Goal: Task Accomplishment & Management: Use online tool/utility

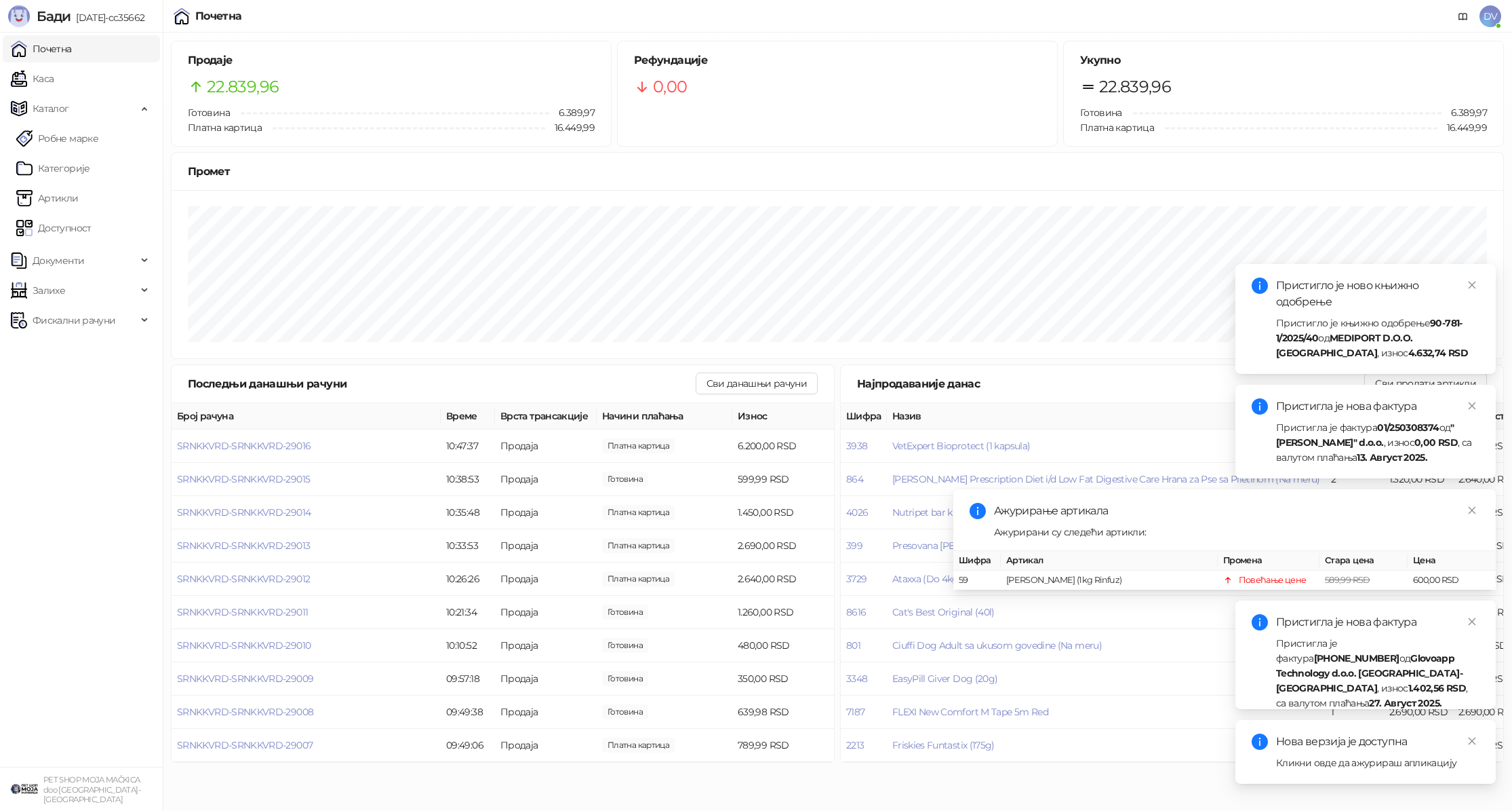
click at [1315, 758] on div "Кликни овде да ажурираш апликацију" at bounding box center [1378, 762] width 203 height 15
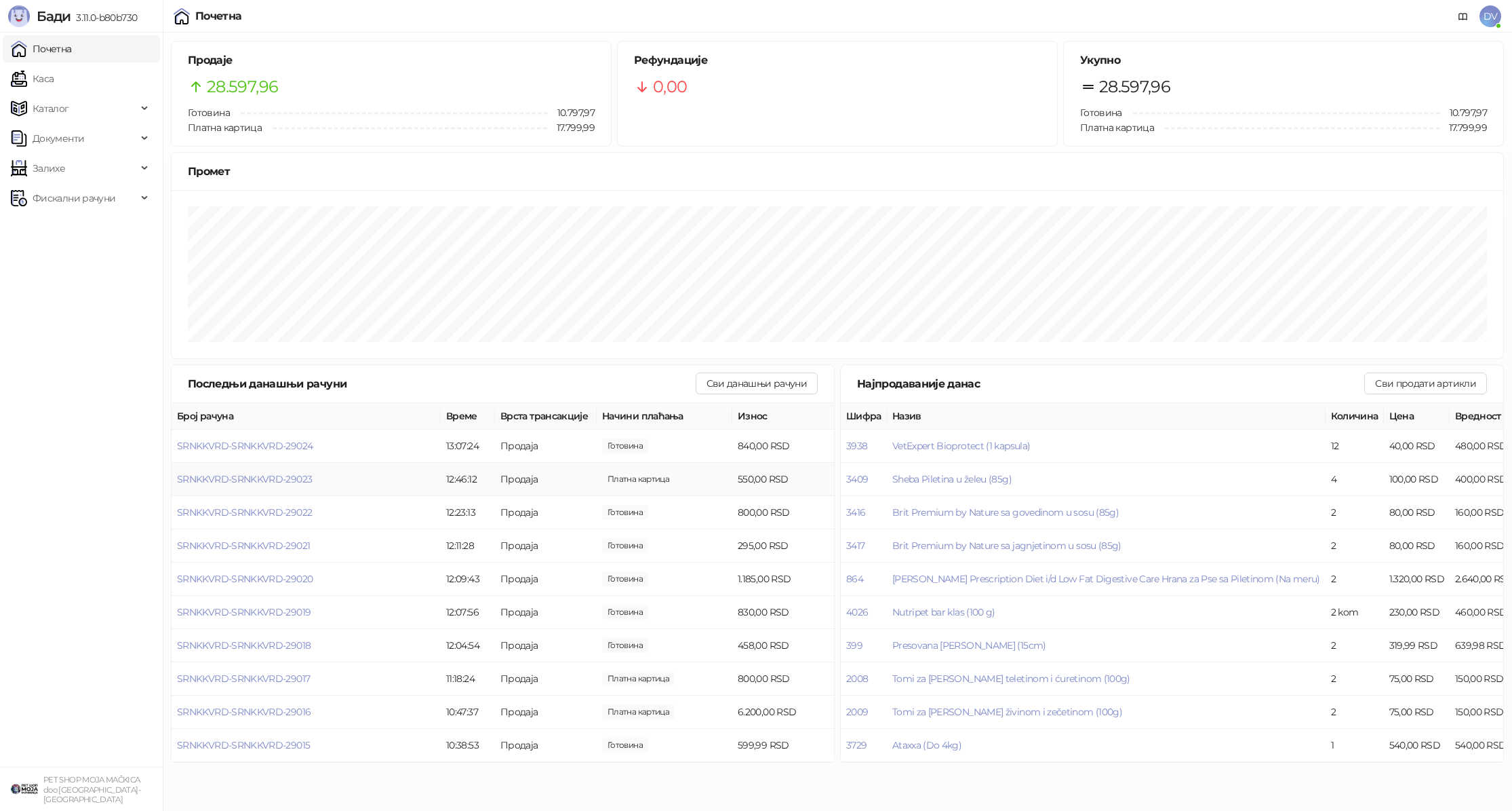
click at [241, 472] on td "SRNKKVRD-SRNKKVRD-29023" at bounding box center [306, 480] width 269 height 34
click at [241, 477] on span "SRNKKVRD-SRNKKVRD-29023" at bounding box center [244, 478] width 135 height 12
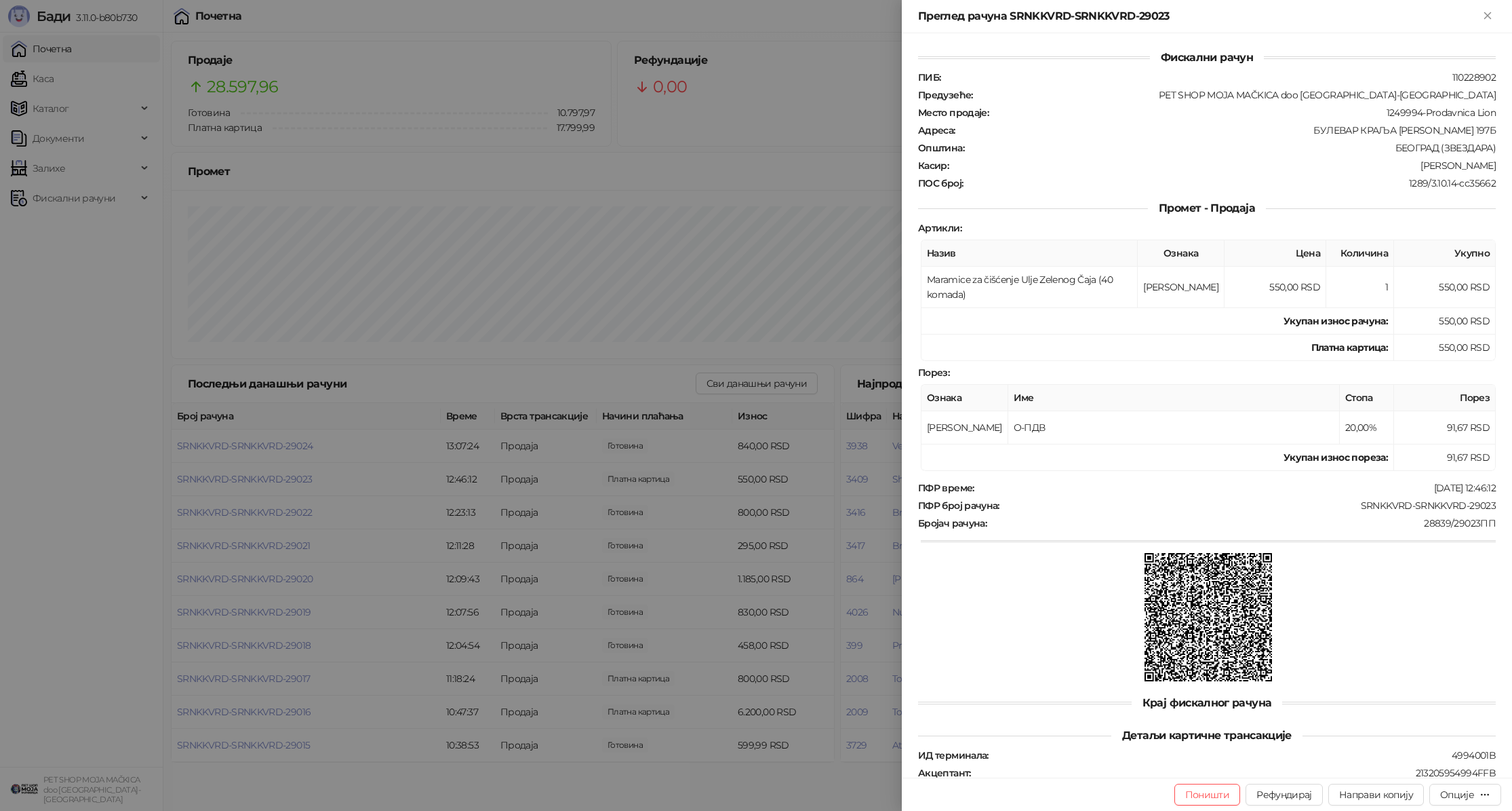
click at [242, 481] on div at bounding box center [756, 406] width 1512 height 811
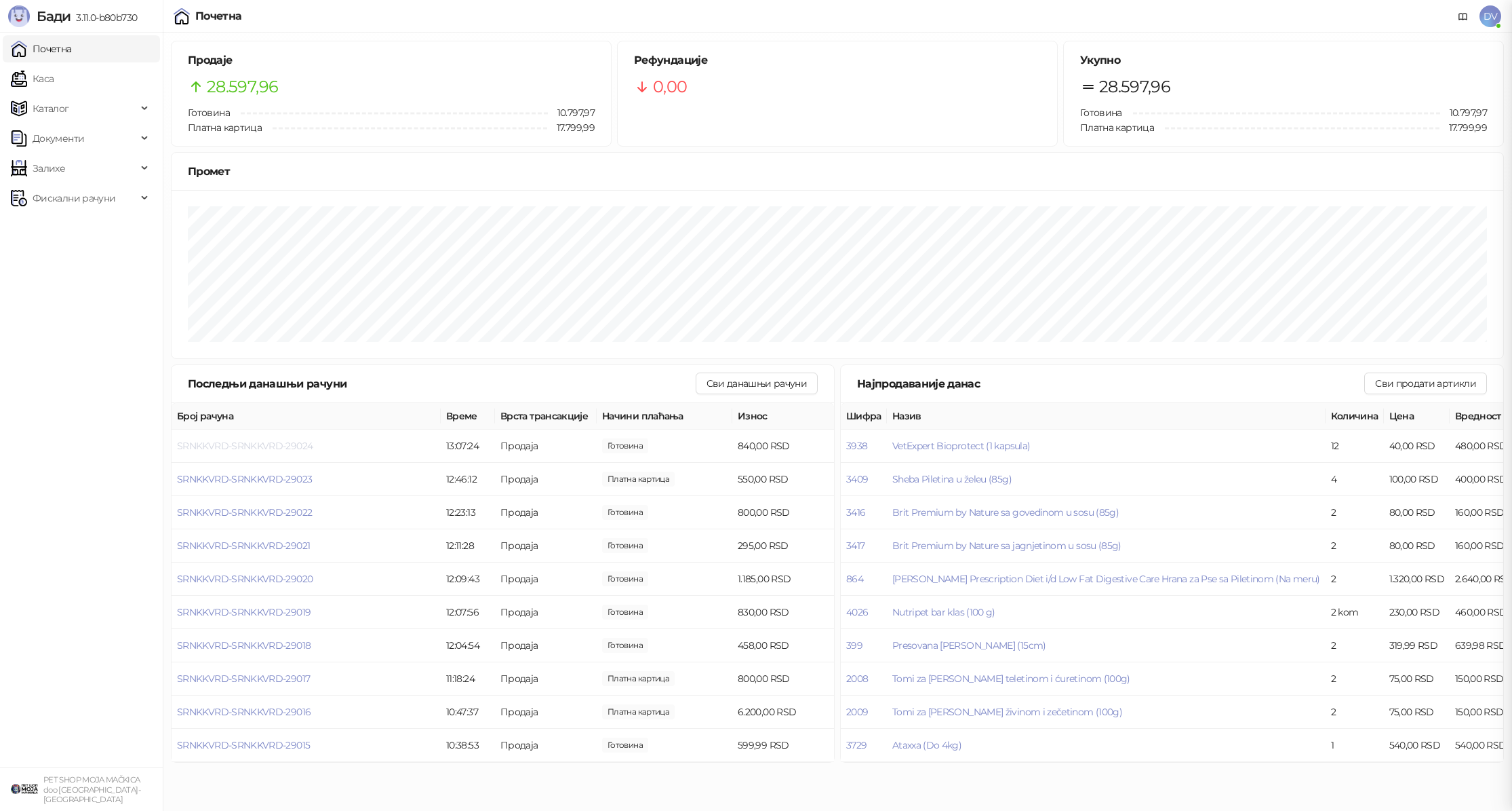
click at [262, 440] on span "SRNKKVRD-SRNKKVRD-29024" at bounding box center [245, 445] width 136 height 12
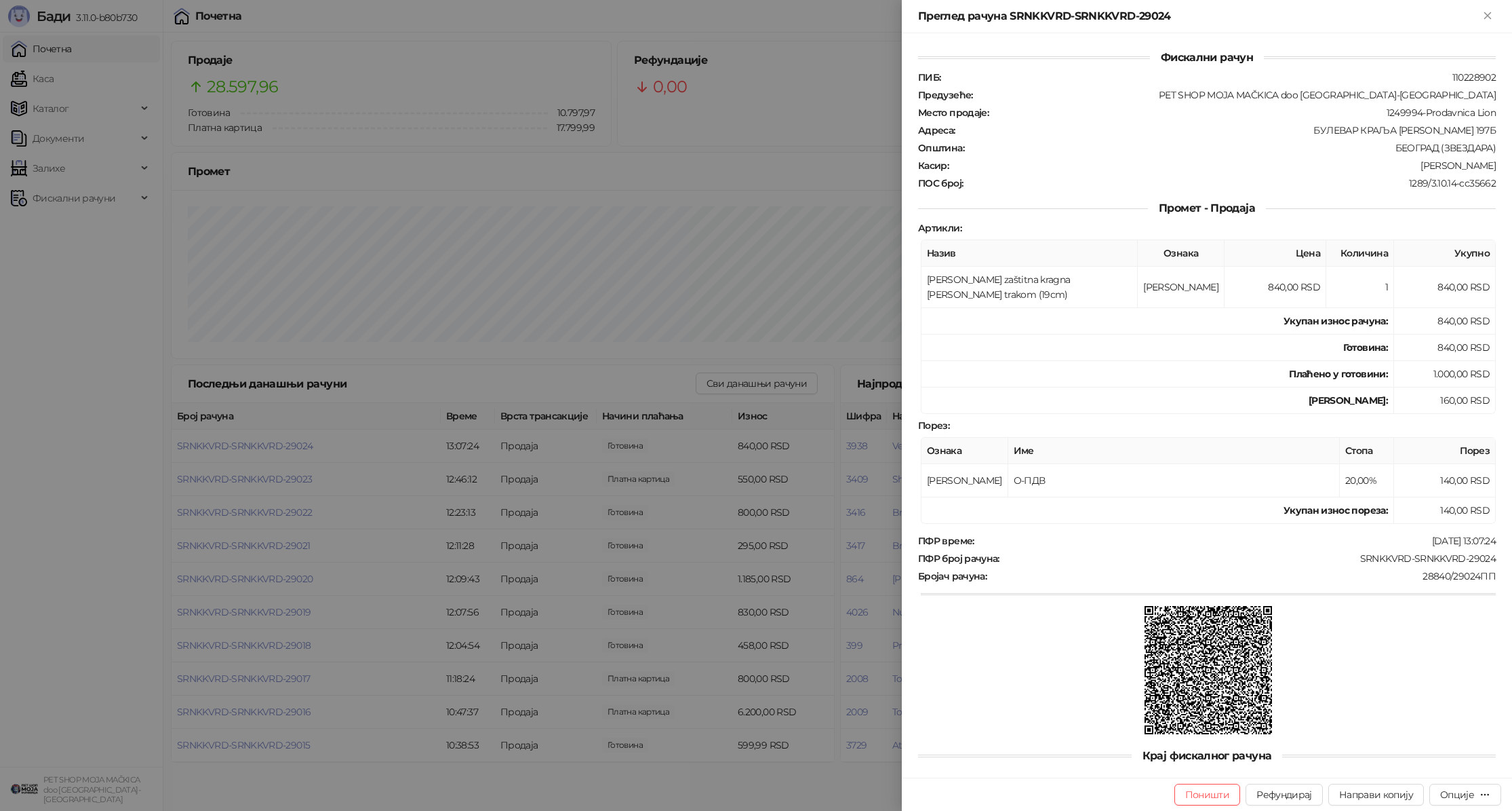
click at [268, 440] on div at bounding box center [756, 406] width 1512 height 811
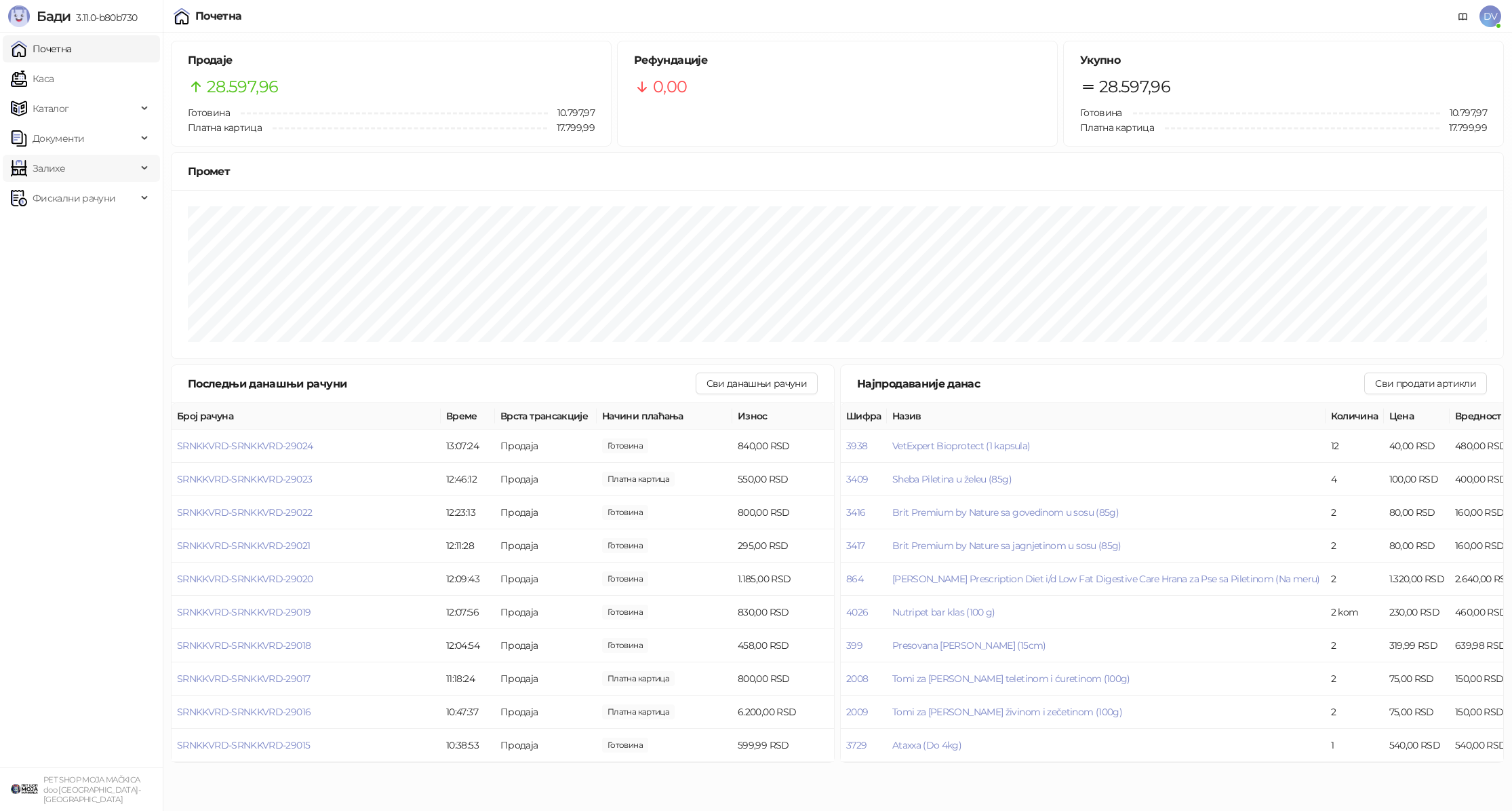
click at [130, 160] on span "Залихе" at bounding box center [74, 168] width 126 height 27
click at [106, 164] on span "Залихе" at bounding box center [74, 168] width 126 height 27
click at [127, 145] on span "Документи" at bounding box center [74, 138] width 126 height 27
click at [89, 160] on link "Улазни документи" at bounding box center [69, 168] width 108 height 27
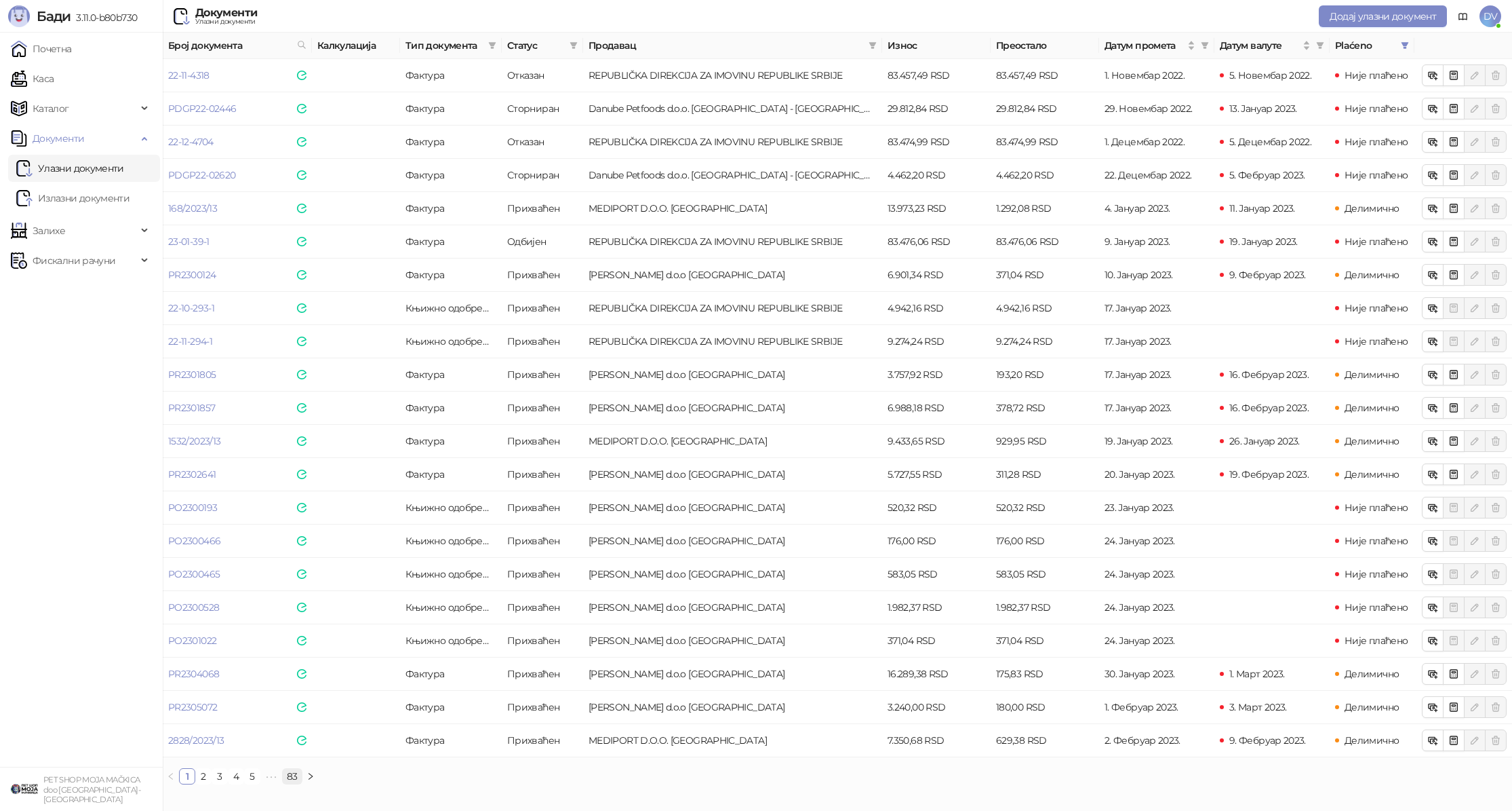
click at [292, 775] on link "83" at bounding box center [292, 776] width 19 height 15
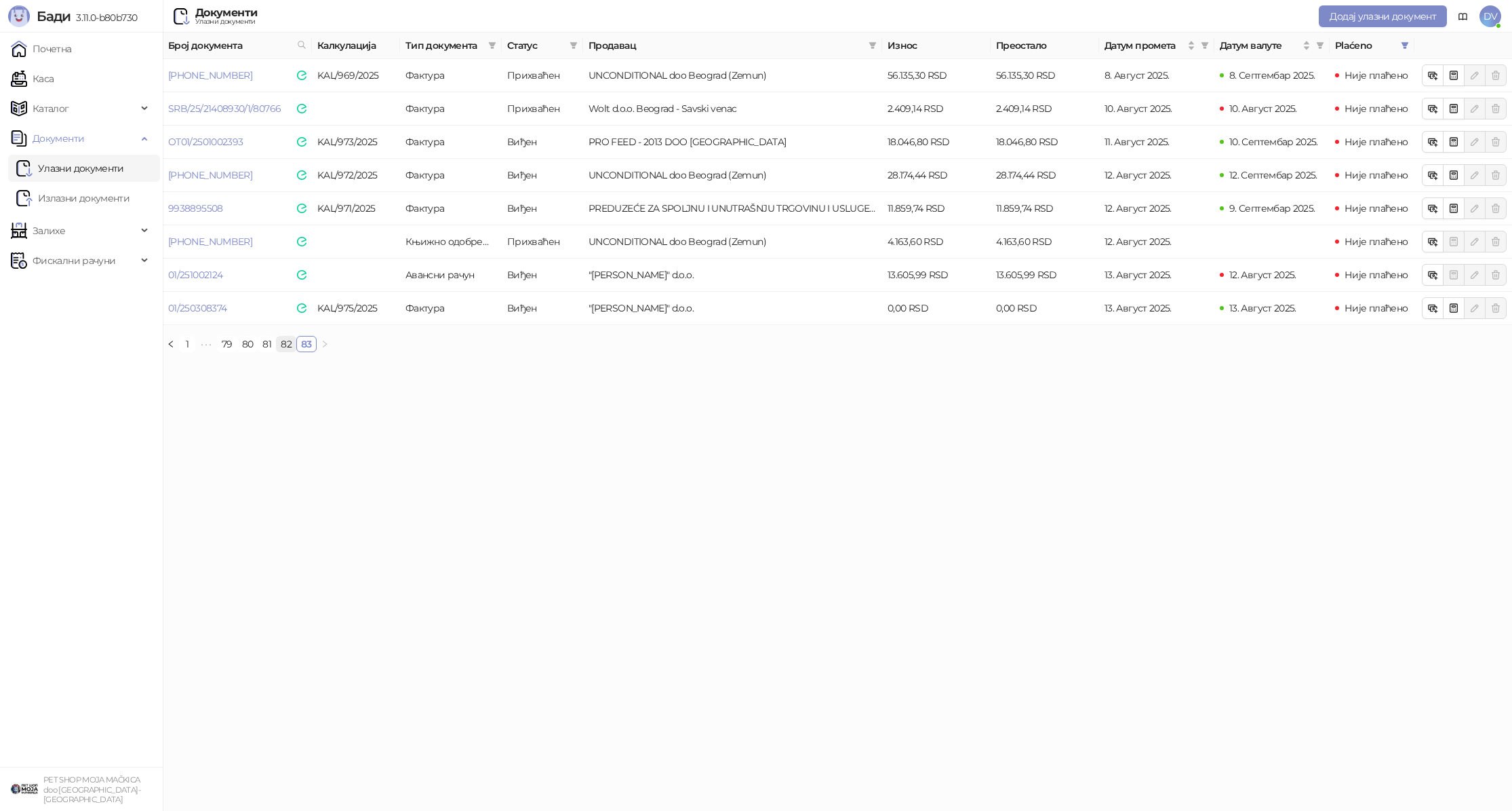
click at [287, 346] on link "82" at bounding box center [286, 344] width 19 height 15
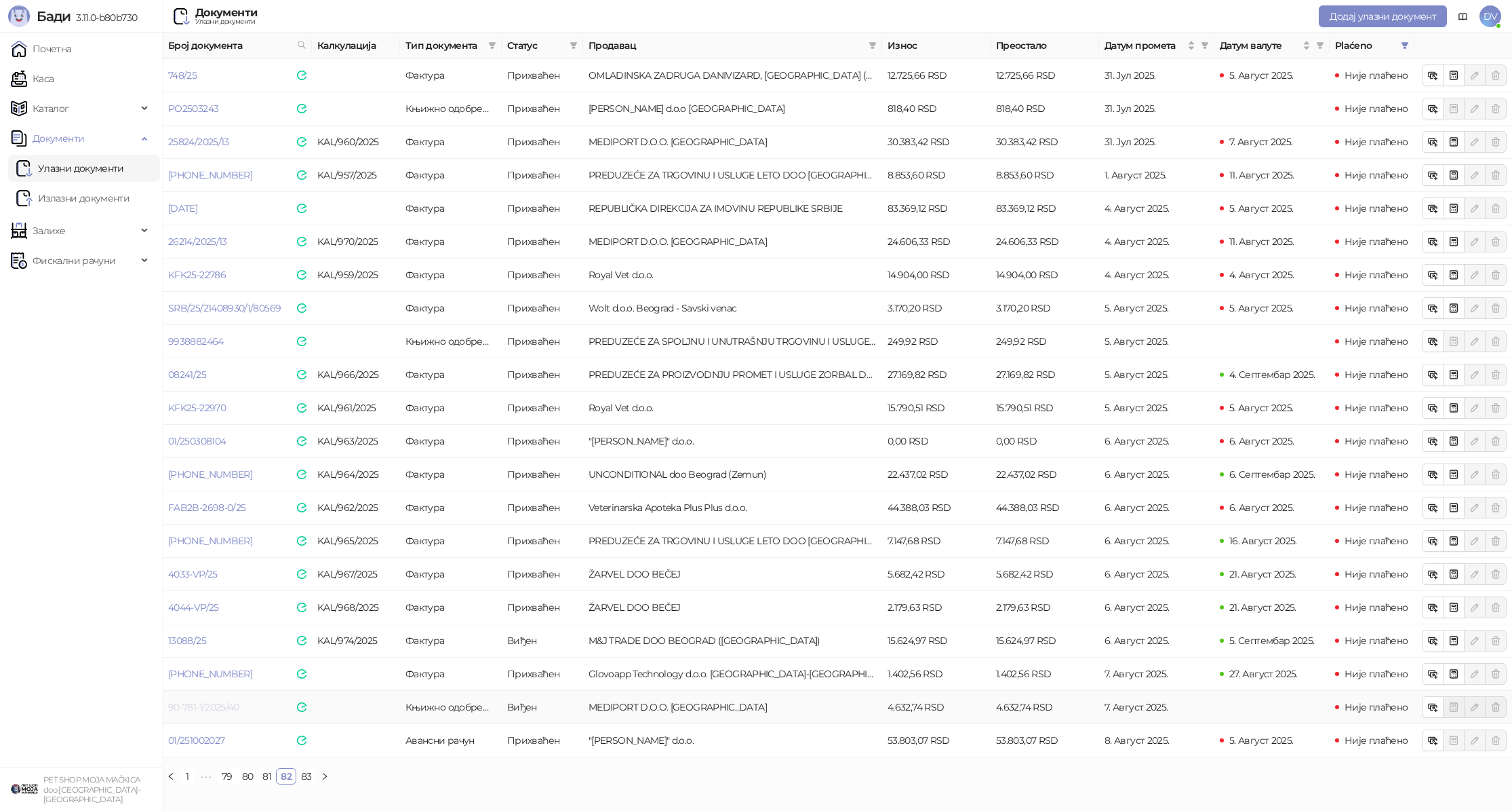
click at [206, 705] on link "90-781-1/2025/40" at bounding box center [203, 706] width 71 height 12
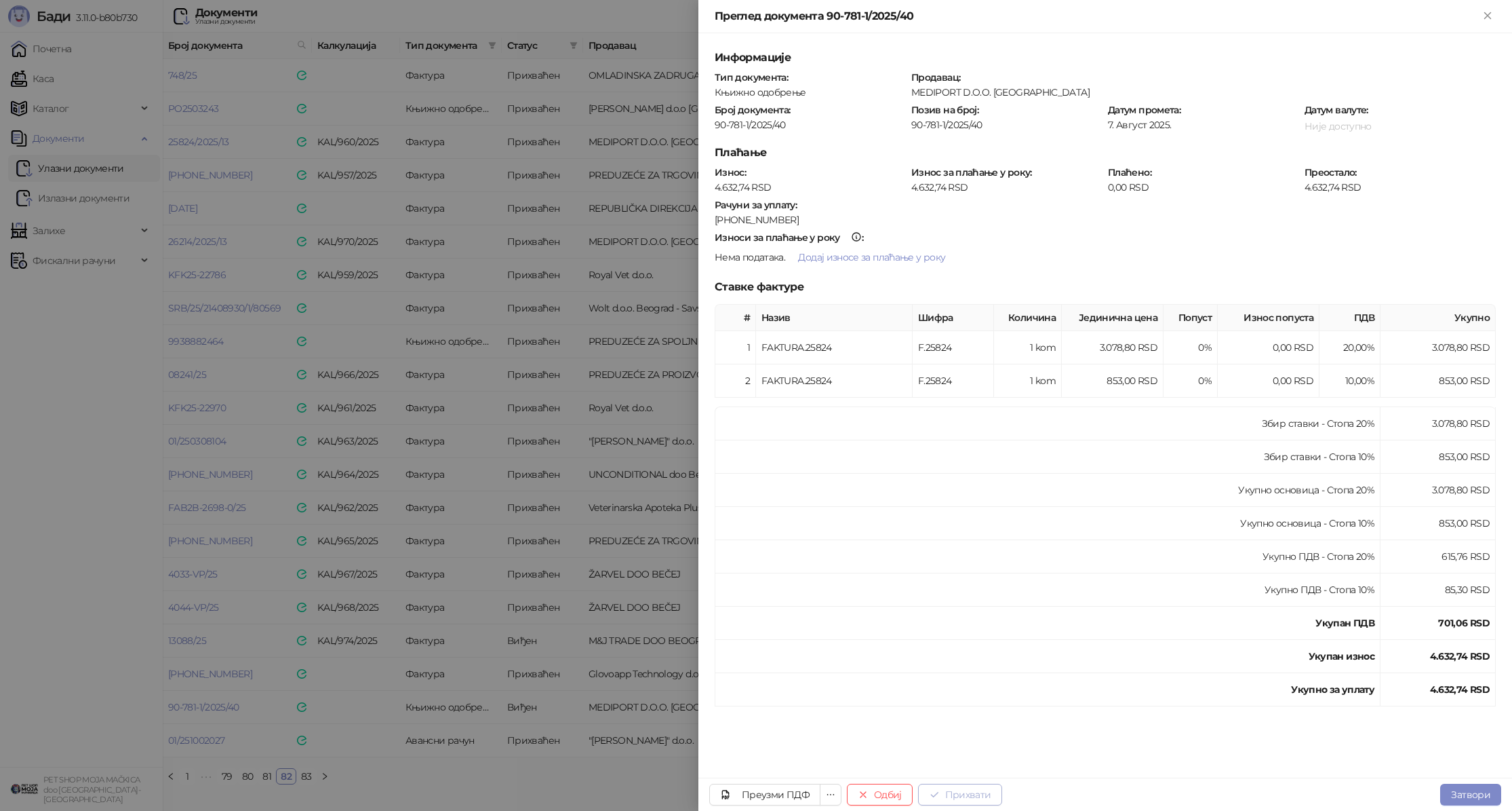
click at [965, 797] on button "Прихвати" at bounding box center [960, 794] width 84 height 22
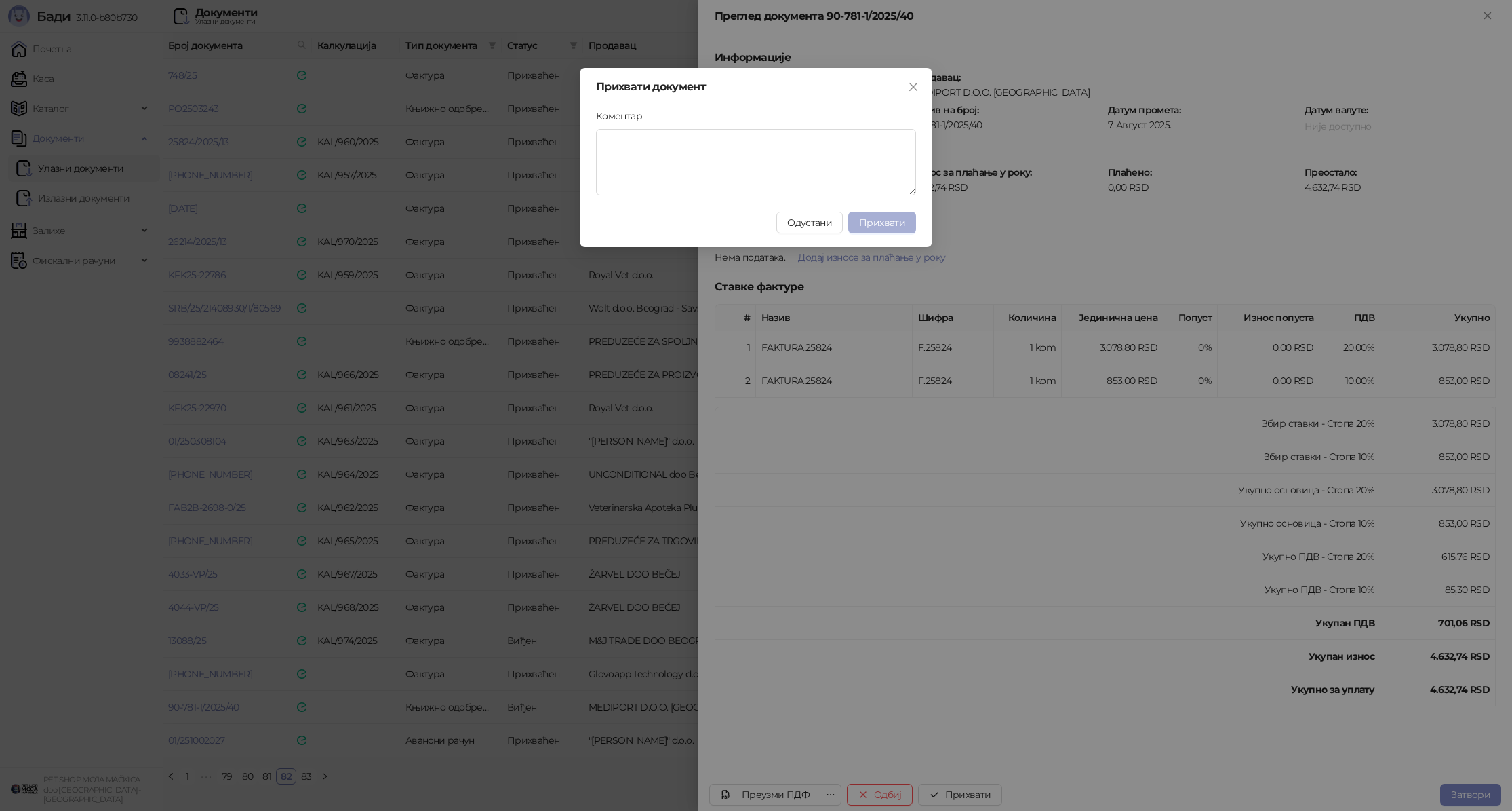
click at [903, 222] on span "Прихвати" at bounding box center [882, 222] width 46 height 12
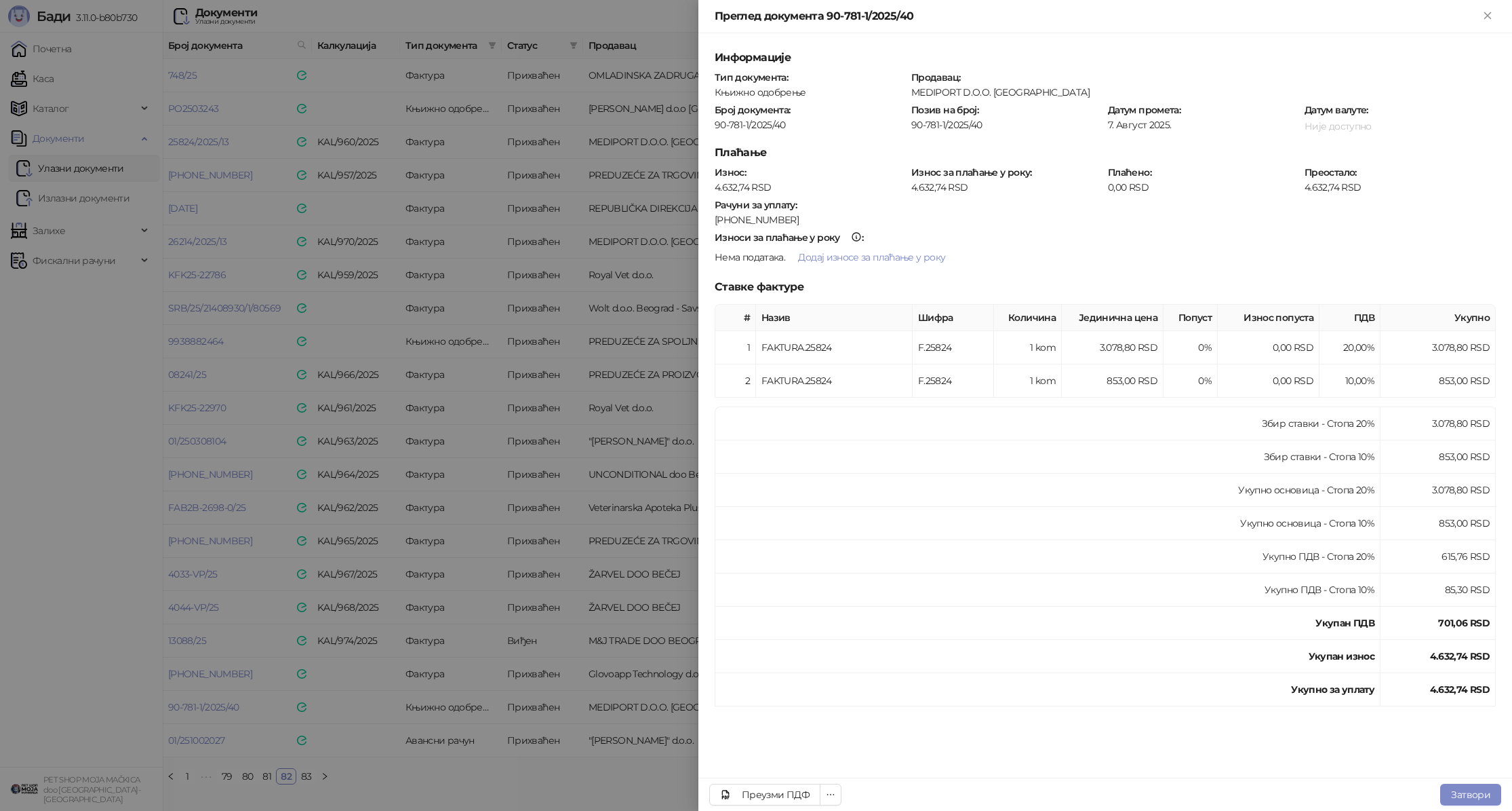
click at [540, 527] on div at bounding box center [756, 406] width 1512 height 811
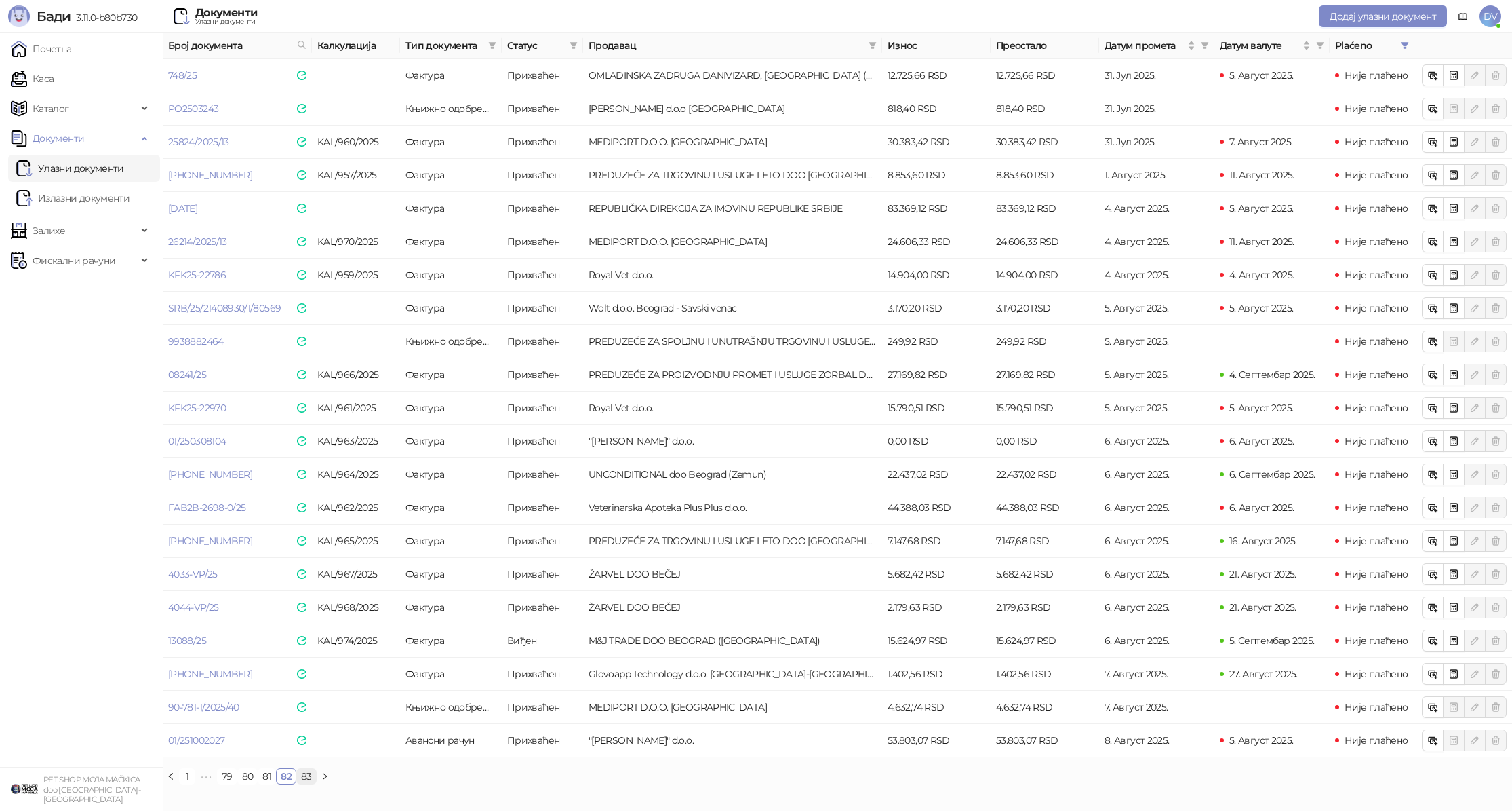
click at [306, 774] on link "83" at bounding box center [306, 776] width 19 height 15
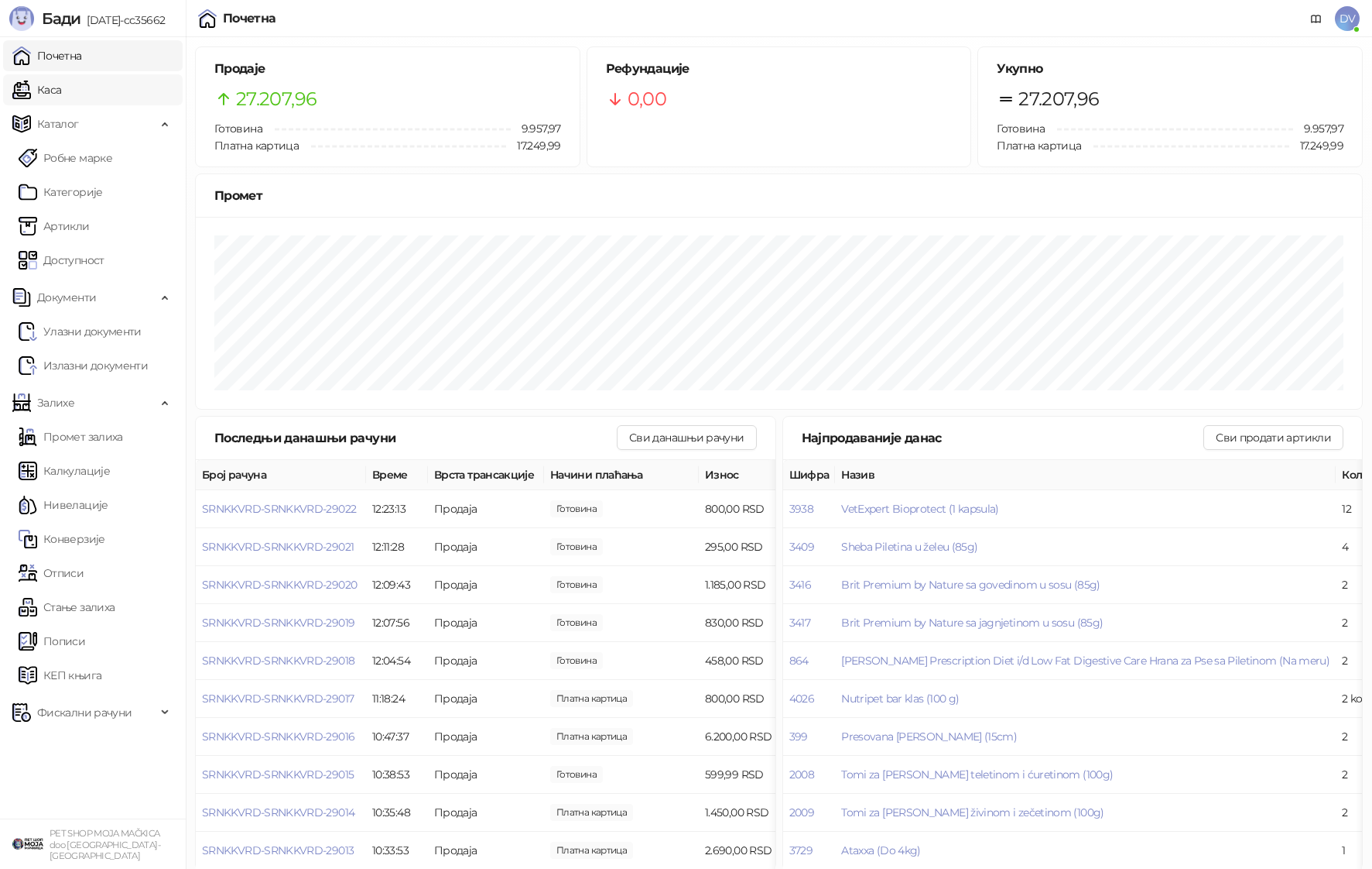
click at [61, 86] on link "Каса" at bounding box center [37, 90] width 49 height 31
click at [82, 55] on link "Почетна" at bounding box center [47, 56] width 69 height 31
click at [248, 623] on span "SRNKKVRD-SRNKKVRD-29022" at bounding box center [279, 622] width 154 height 14
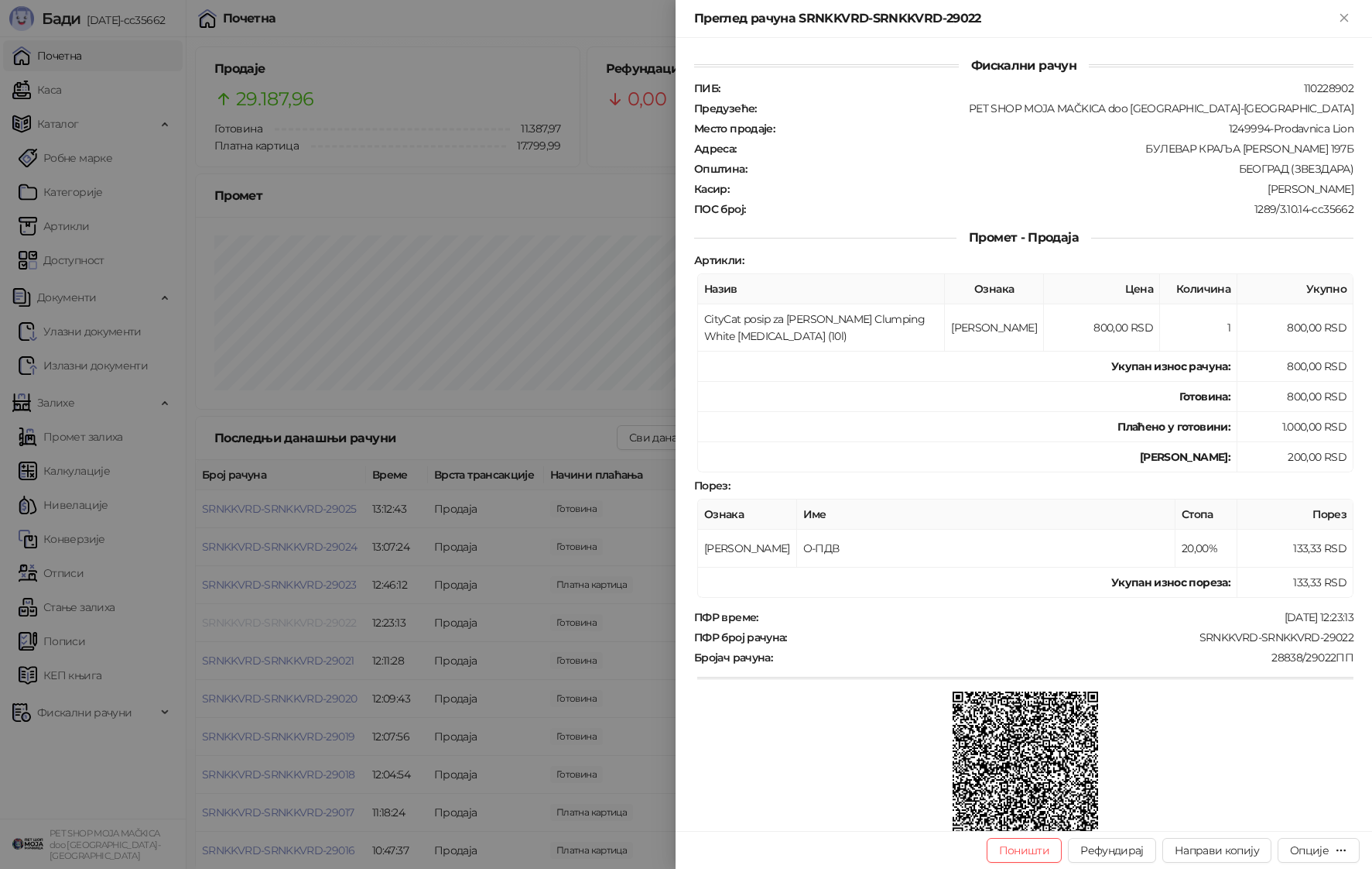
click at [248, 623] on div at bounding box center [686, 434] width 1372 height 869
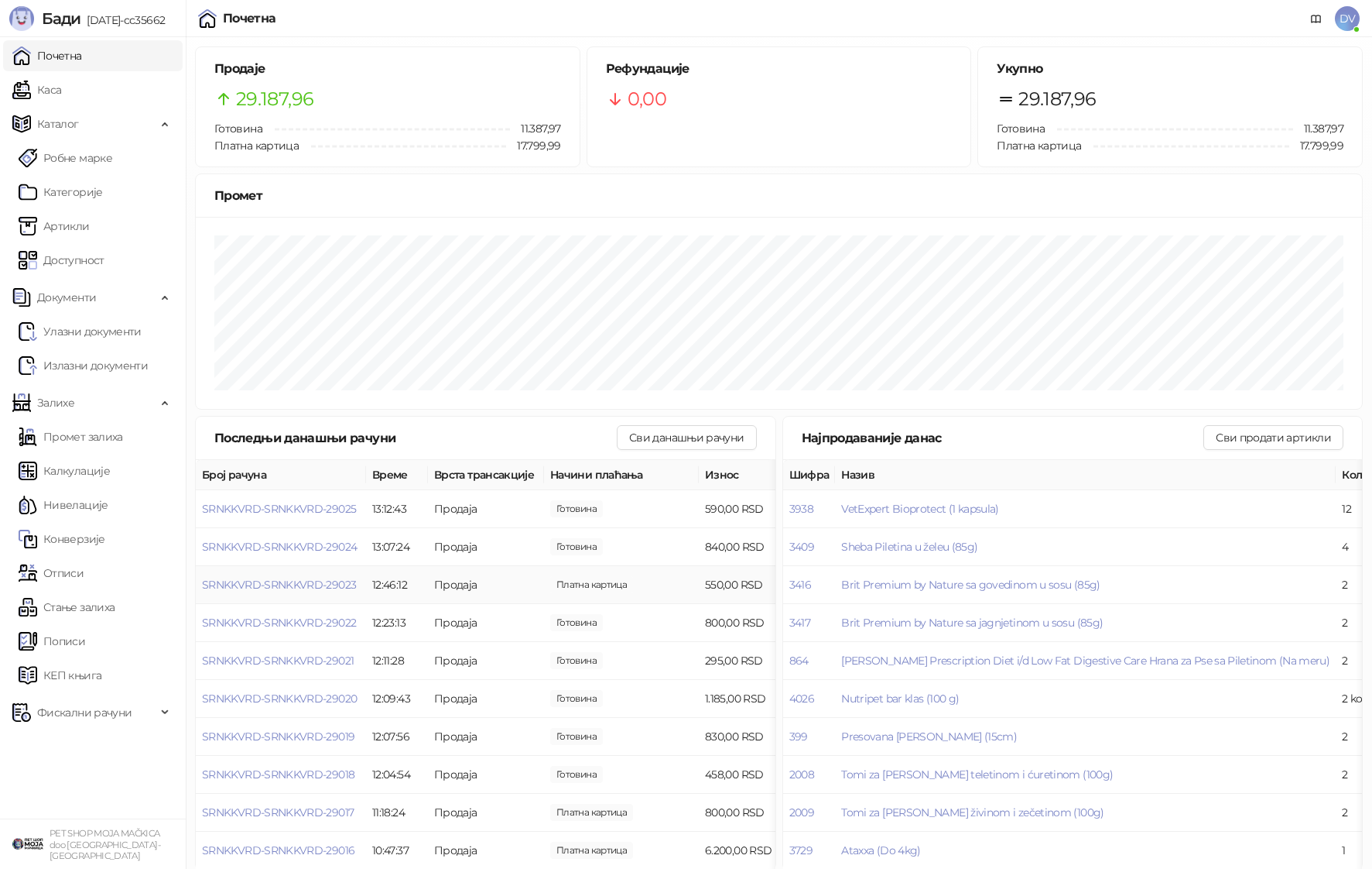
click at [265, 575] on td "SRNKKVRD-SRNKKVRD-29023" at bounding box center [280, 585] width 170 height 38
click at [265, 579] on span "SRNKKVRD-SRNKKVRD-29023" at bounding box center [279, 584] width 154 height 14
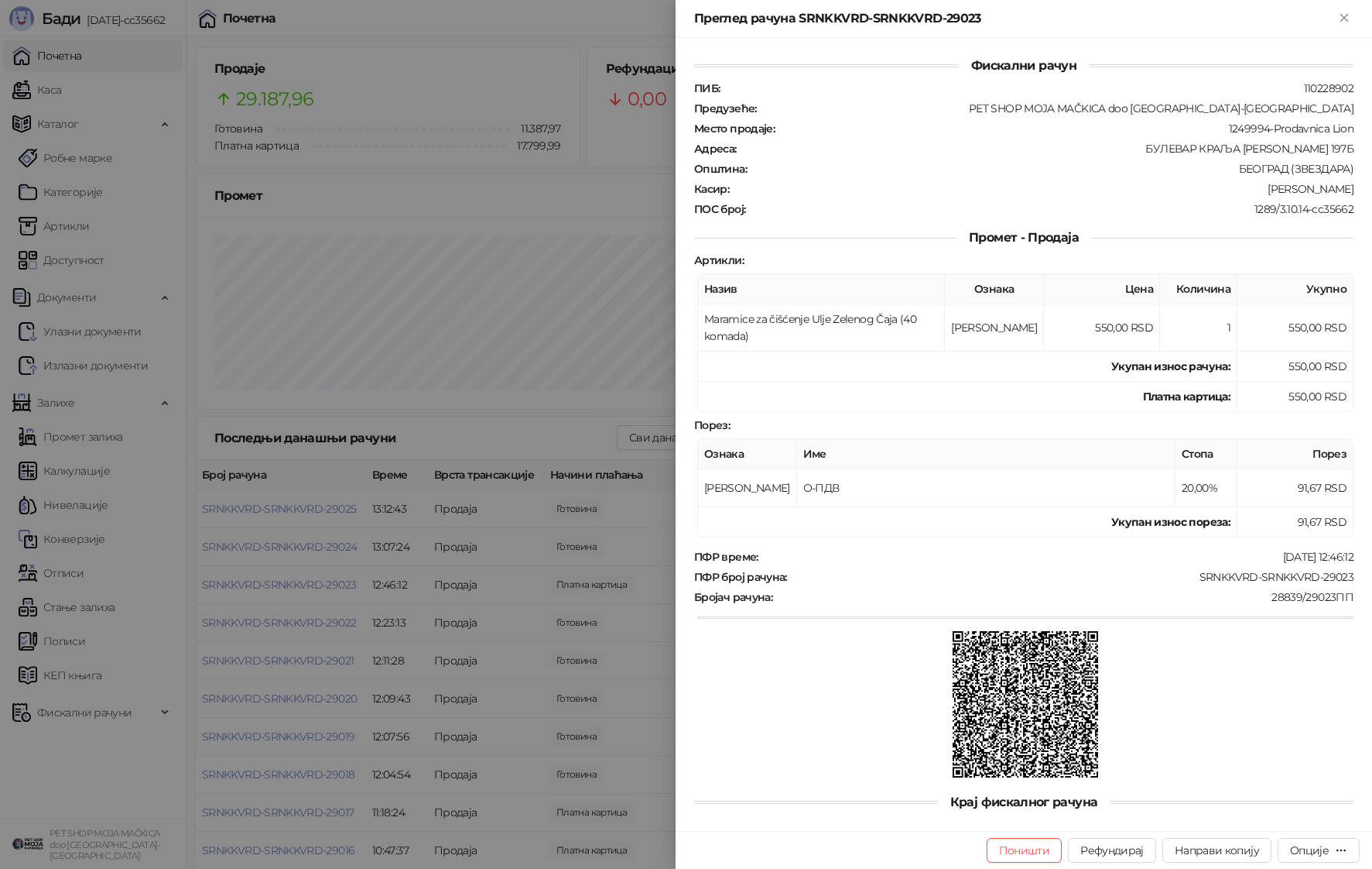
click at [266, 578] on div at bounding box center [686, 434] width 1372 height 869
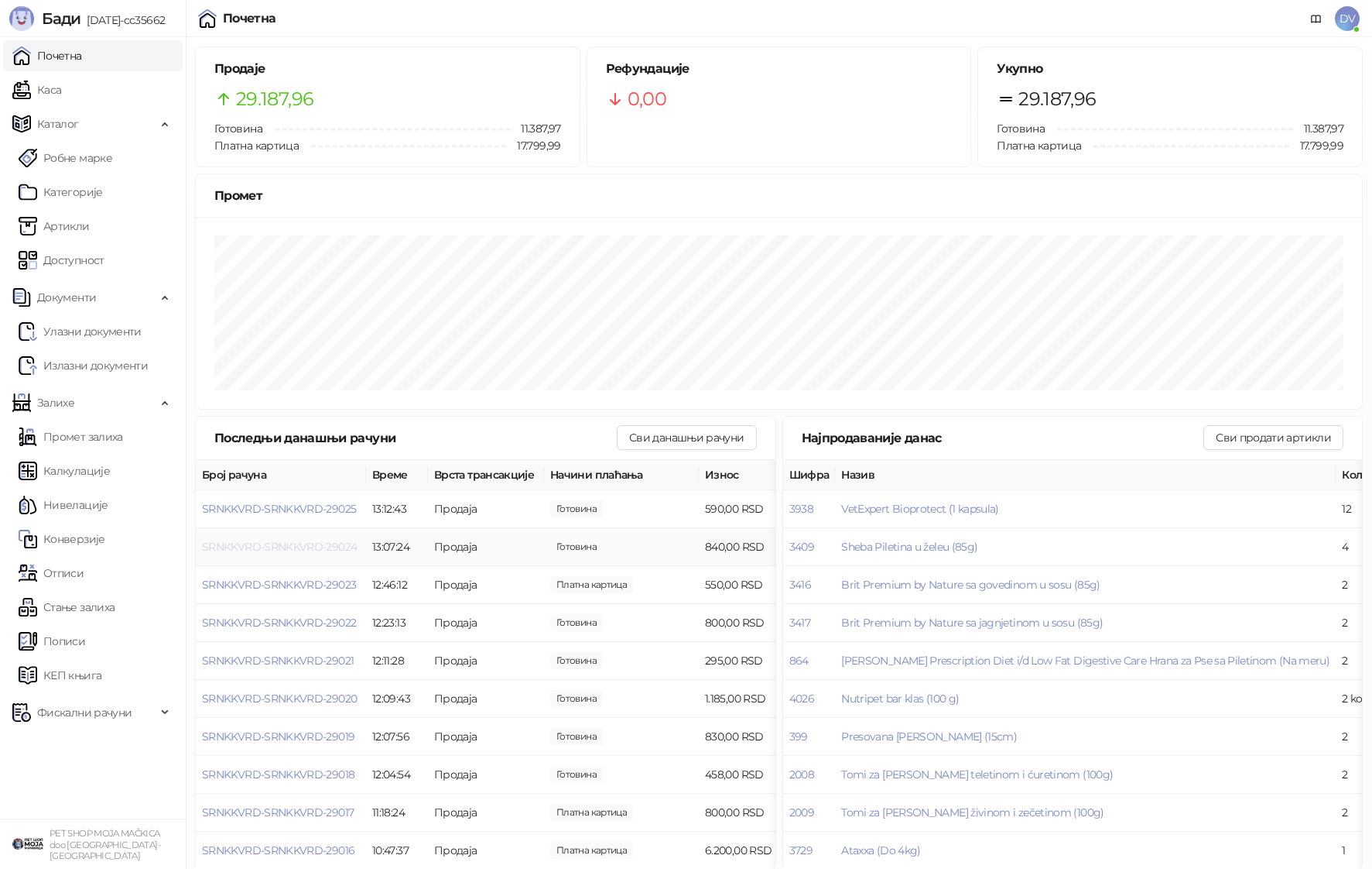
click at [284, 545] on span "SRNKKVRD-SRNKKVRD-29024" at bounding box center [279, 546] width 155 height 14
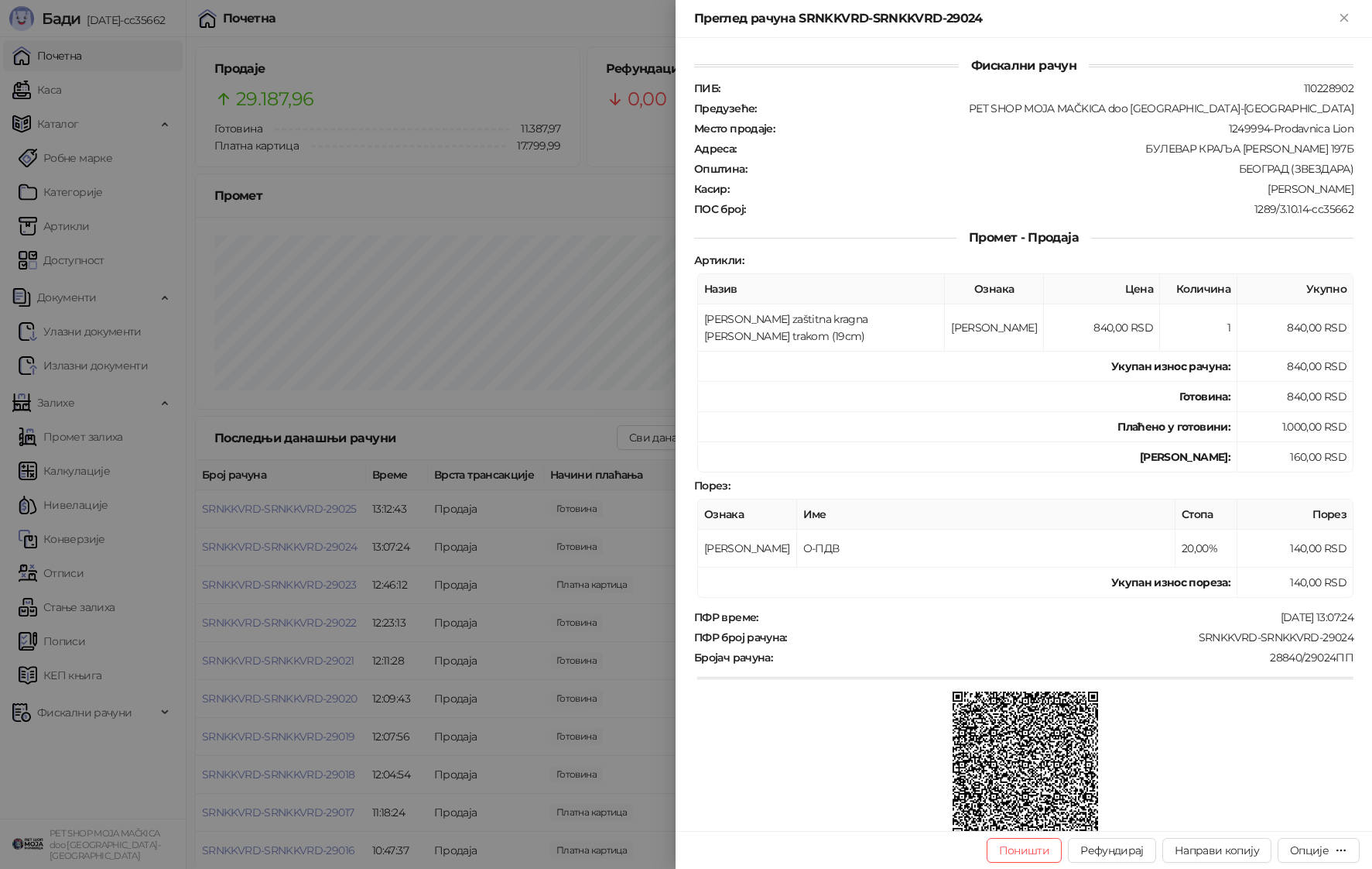
click at [284, 545] on div at bounding box center [686, 434] width 1372 height 869
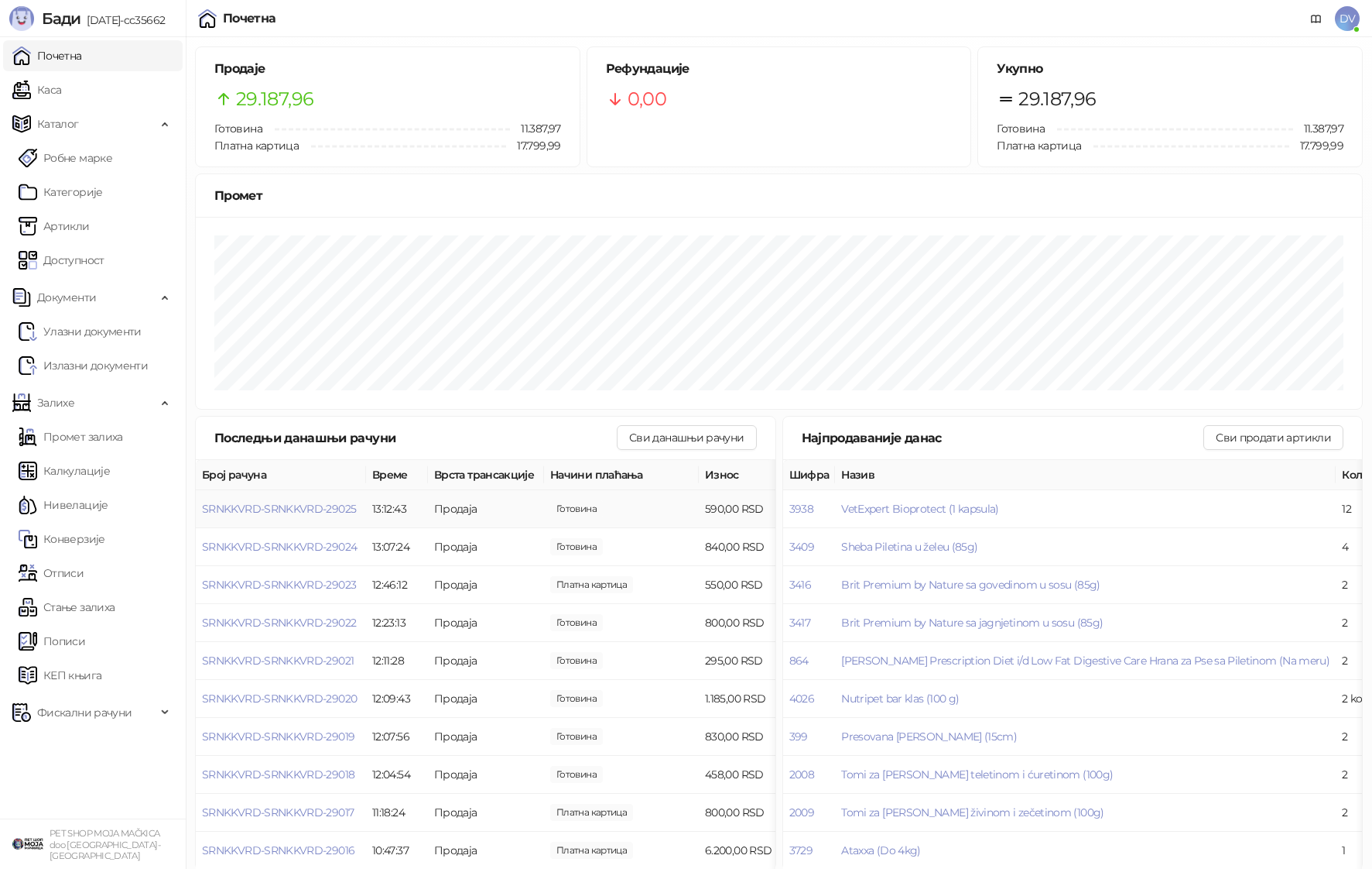
click at [308, 499] on td "SRNKKVRD-SRNKKVRD-29025" at bounding box center [280, 509] width 170 height 38
click at [303, 504] on span "SRNKKVRD-SRNKKVRD-29025" at bounding box center [279, 508] width 154 height 14
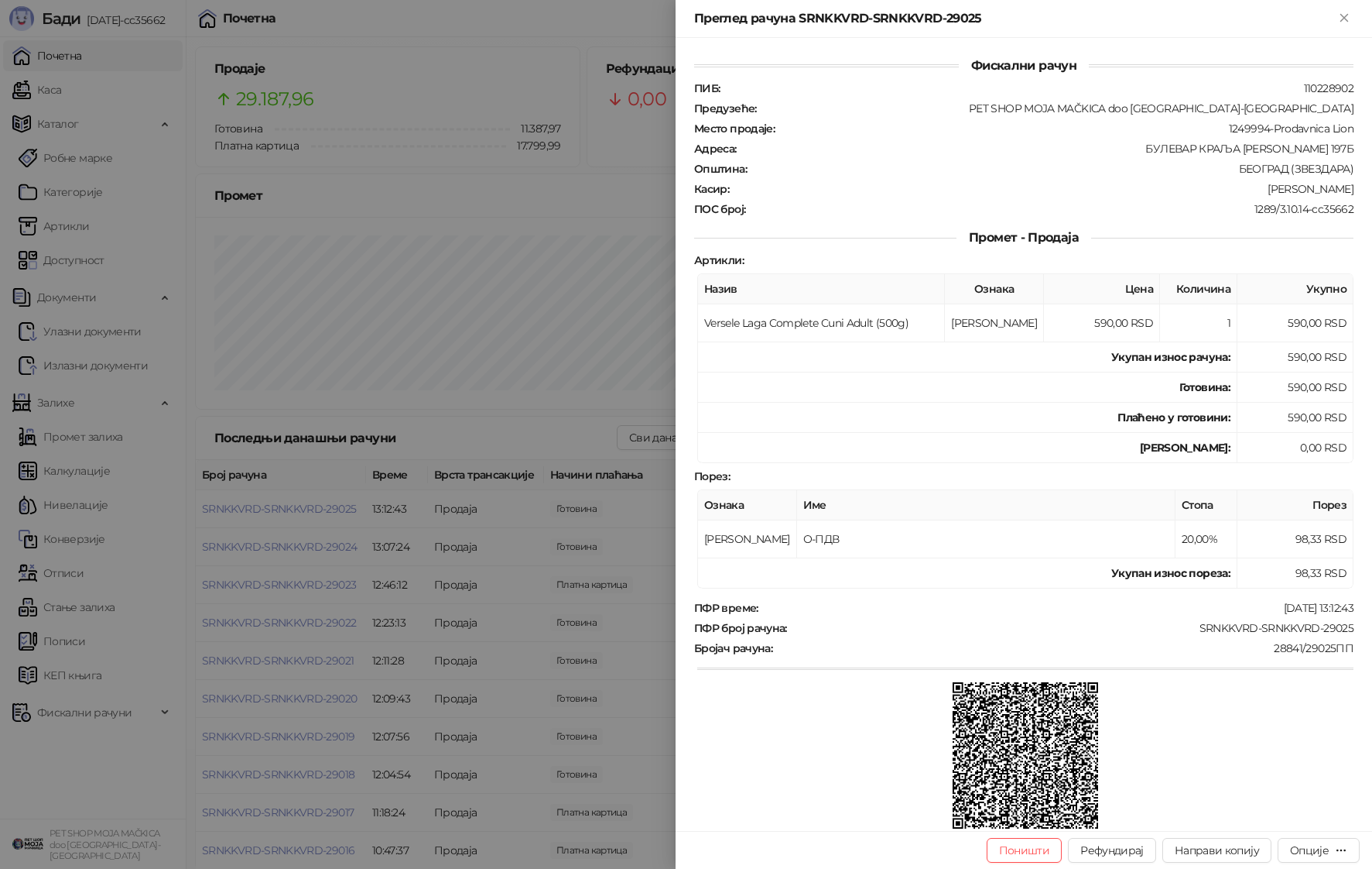
click at [234, 67] on div at bounding box center [686, 434] width 1372 height 869
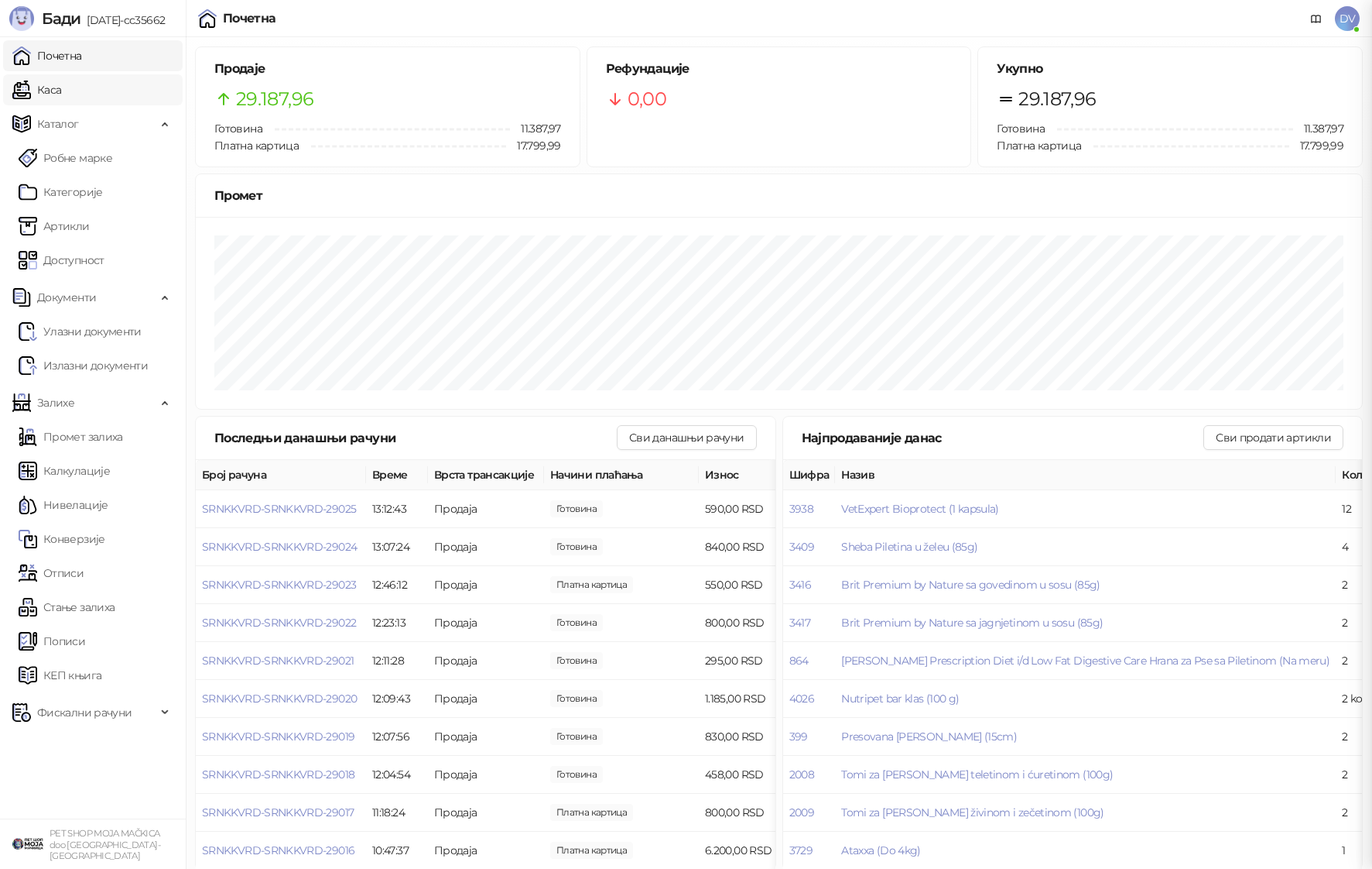
click at [61, 86] on link "Каса" at bounding box center [37, 90] width 49 height 31
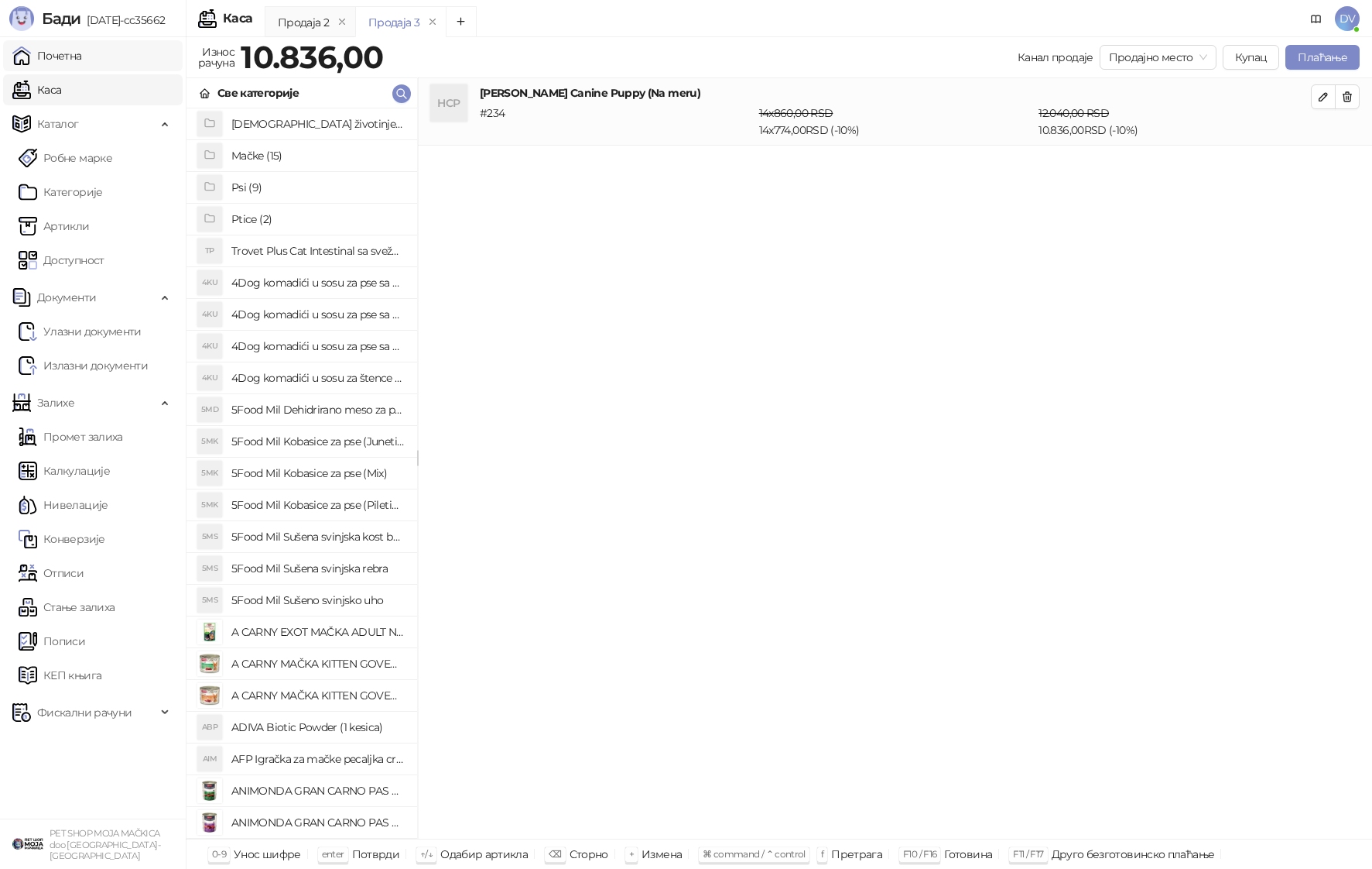
click at [82, 52] on link "Почетна" at bounding box center [47, 56] width 69 height 31
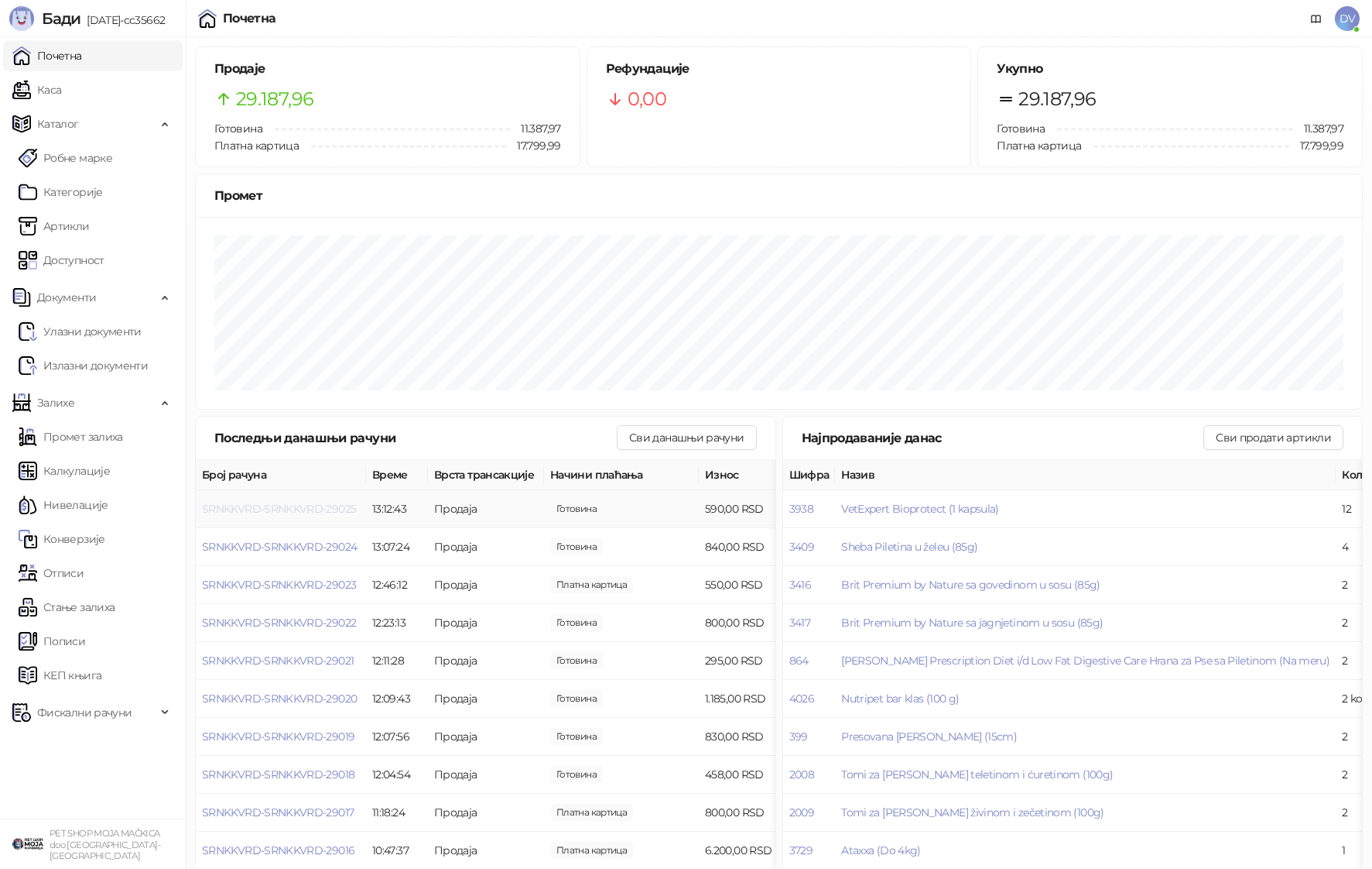
click at [348, 503] on span "SRNKKVRD-SRNKKVRD-29025" at bounding box center [279, 508] width 154 height 14
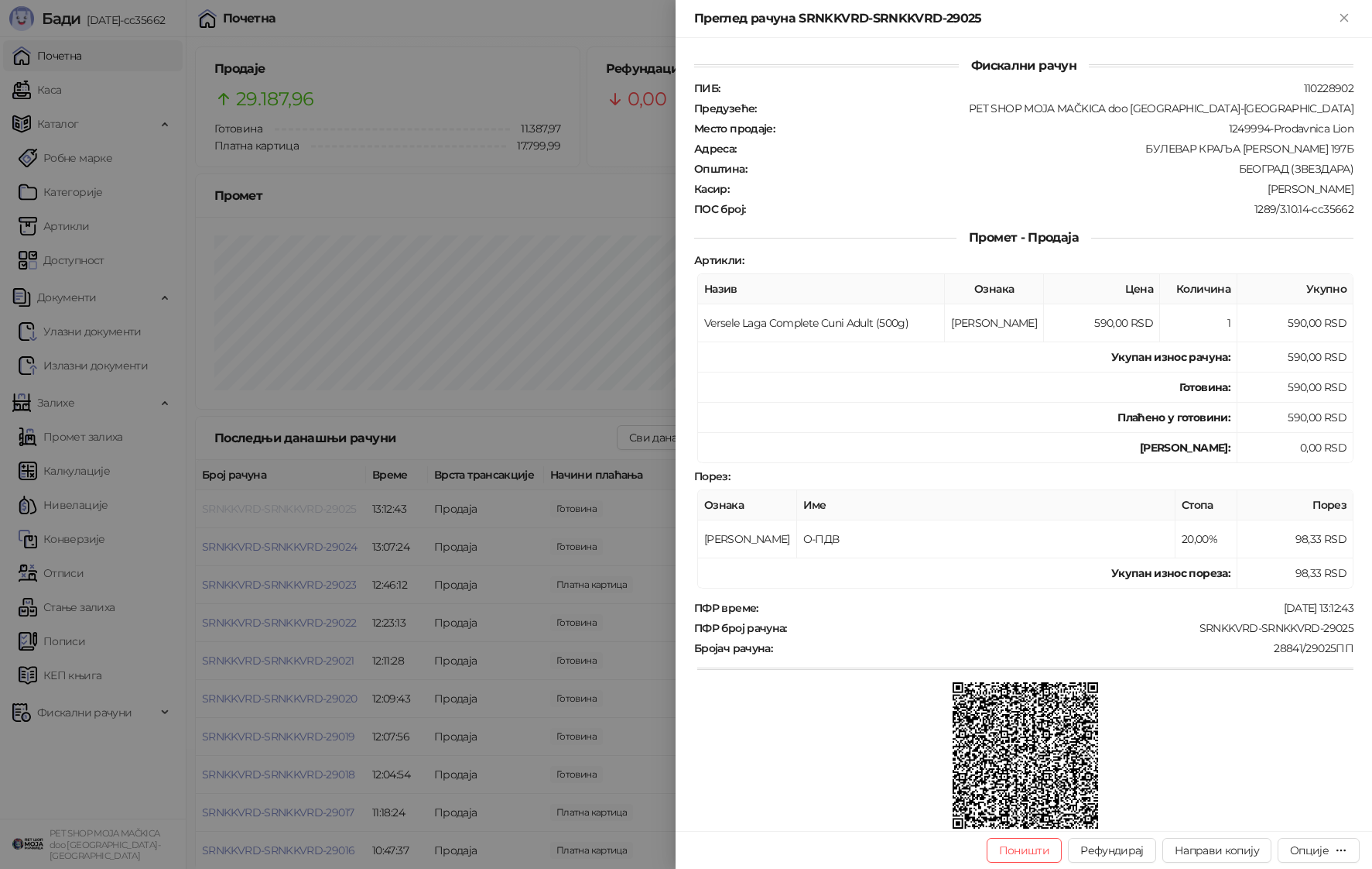
click at [348, 503] on div at bounding box center [686, 434] width 1372 height 869
